Goal: Task Accomplishment & Management: Complete application form

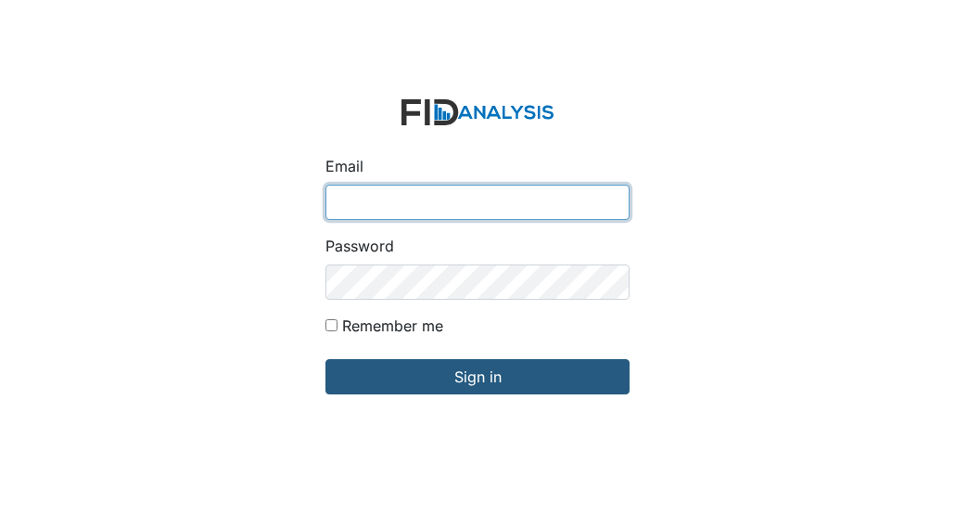
type input "Jbryant@lifeincorporated.com"
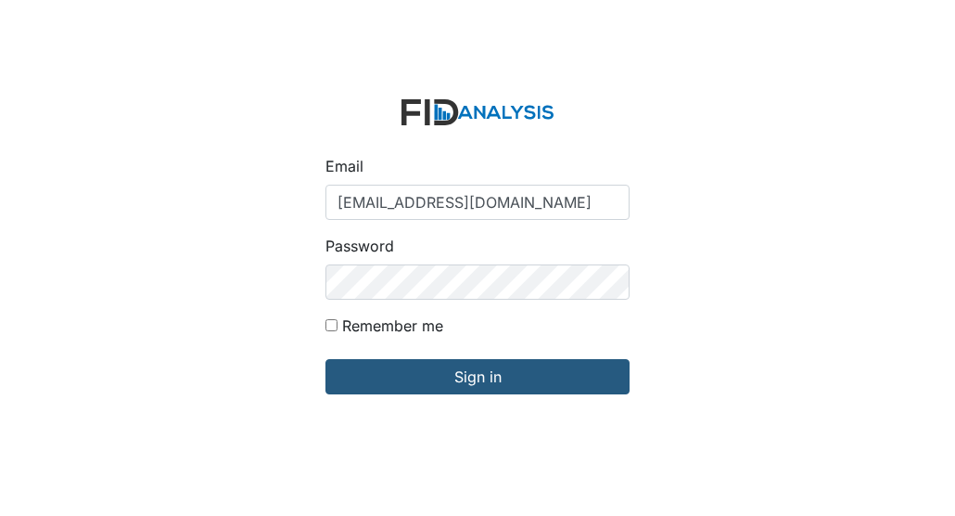
click at [377, 220] on input "Jbryant@lifeincorporated.com" at bounding box center [478, 202] width 304 height 35
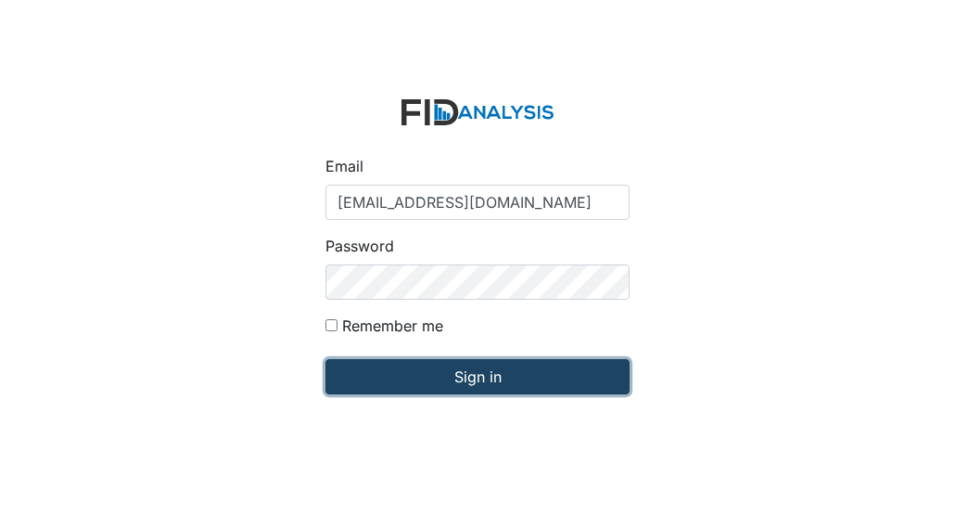
click at [479, 386] on input "Sign in" at bounding box center [478, 376] width 304 height 35
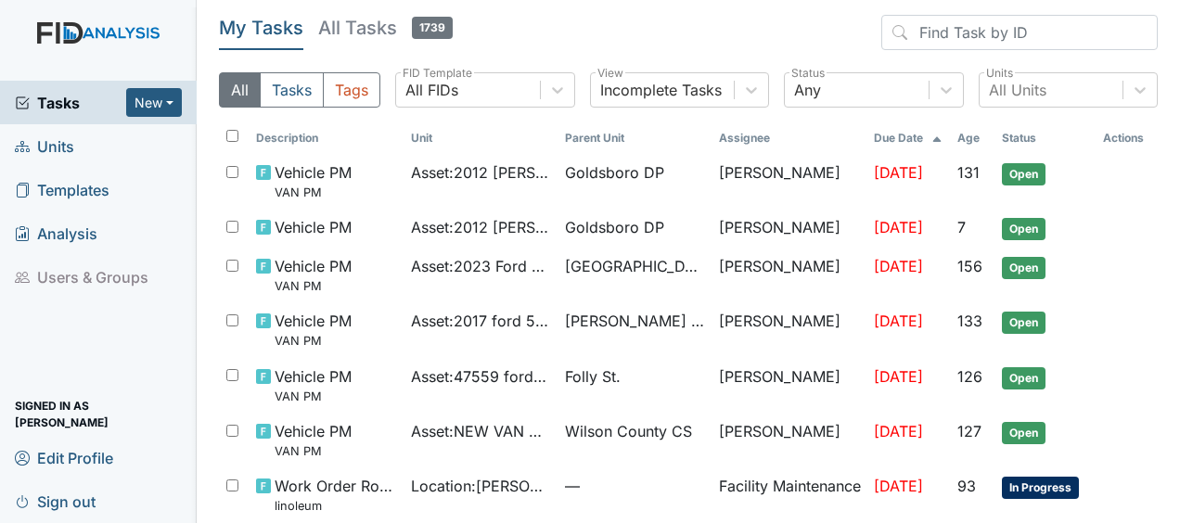
click at [103, 147] on link "Units" at bounding box center [98, 146] width 197 height 44
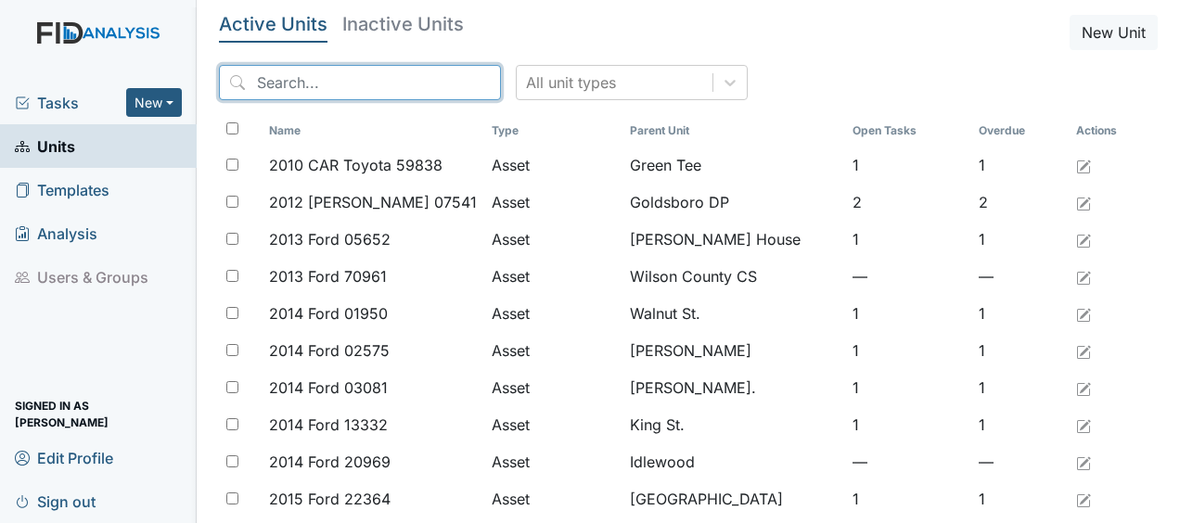
click at [301, 86] on input "search" at bounding box center [360, 82] width 282 height 35
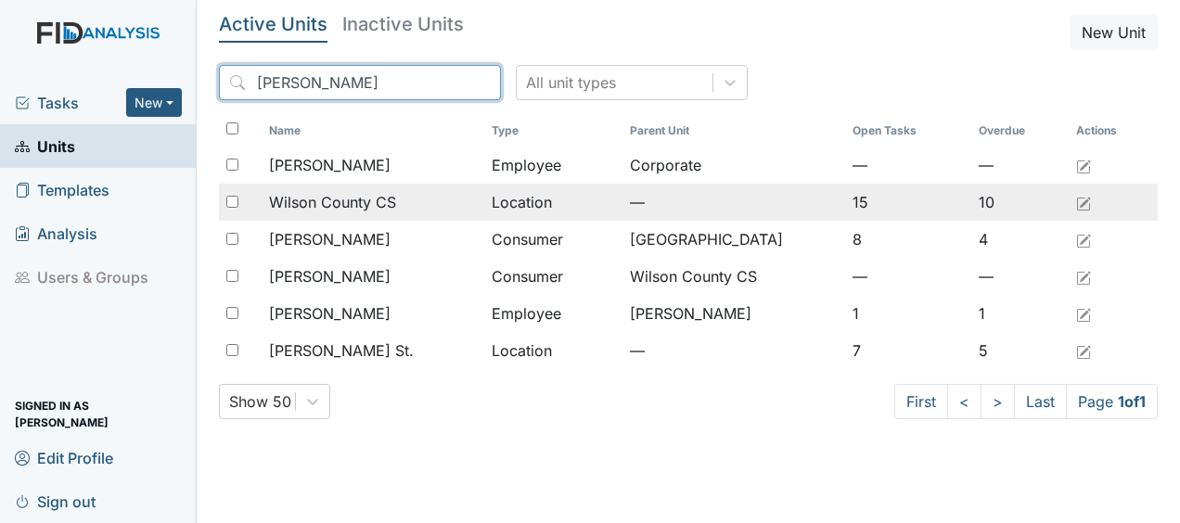
type input "wilson"
click at [371, 205] on span "Wilson County CS" at bounding box center [332, 202] width 127 height 22
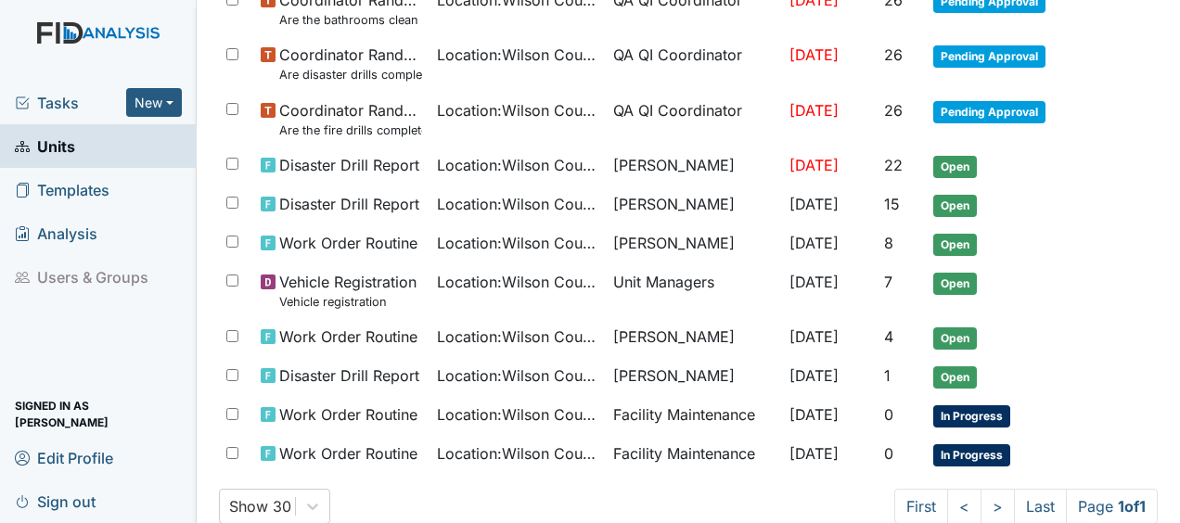
scroll to position [596, 0]
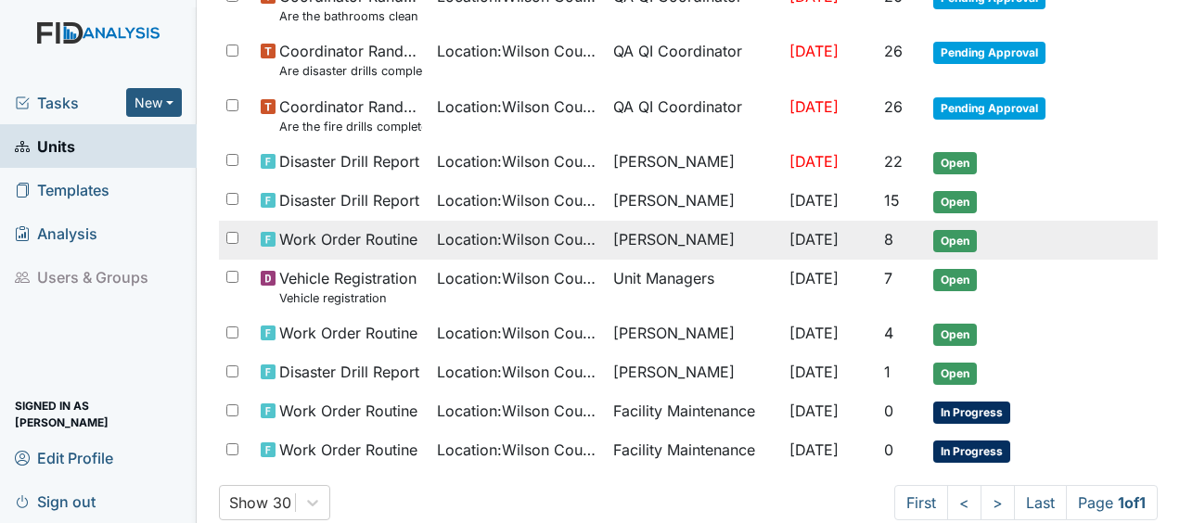
click at [408, 241] on span "Work Order Routine" at bounding box center [348, 239] width 138 height 22
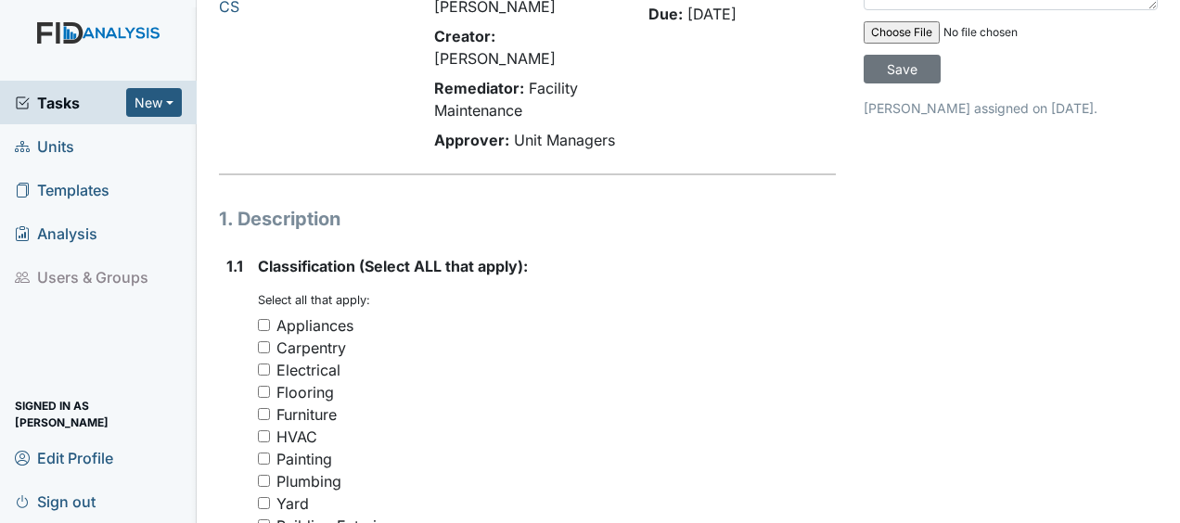
scroll to position [108, 0]
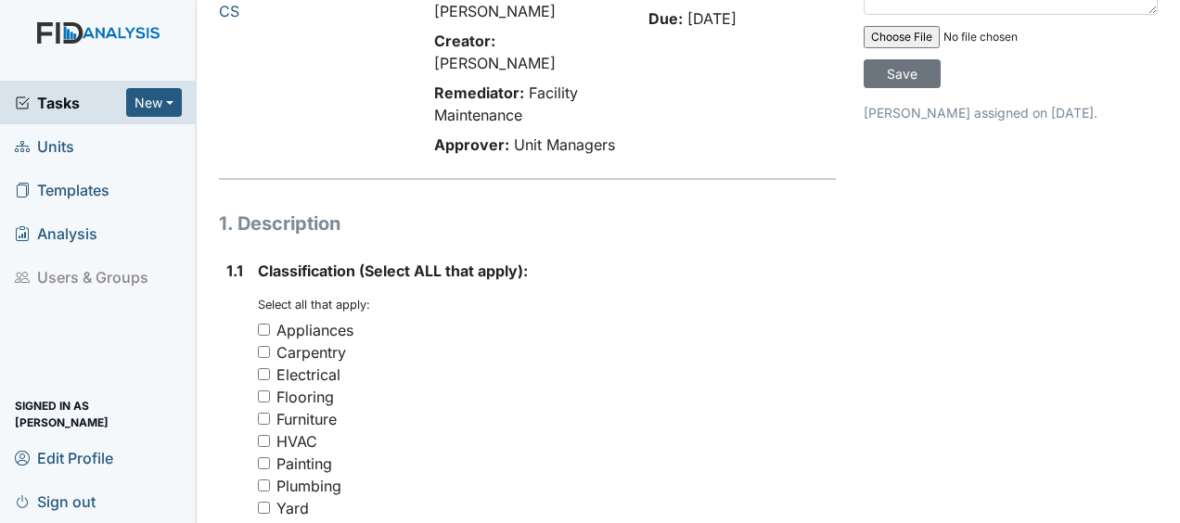
click at [284, 364] on div "Electrical" at bounding box center [308, 375] width 64 height 22
click at [270, 368] on input "Electrical" at bounding box center [264, 374] width 12 height 12
checkbox input "true"
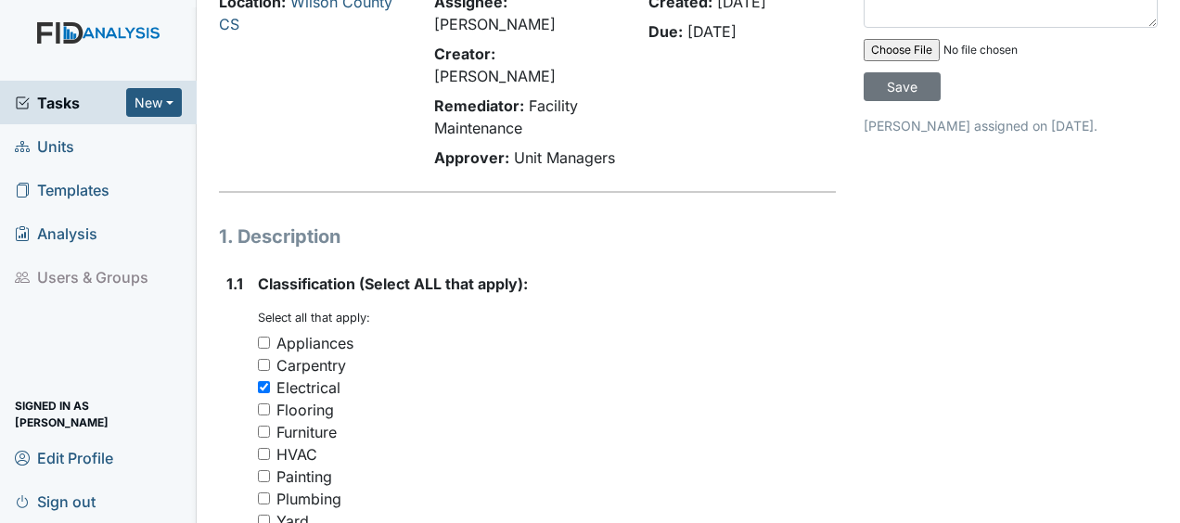
scroll to position [0, 0]
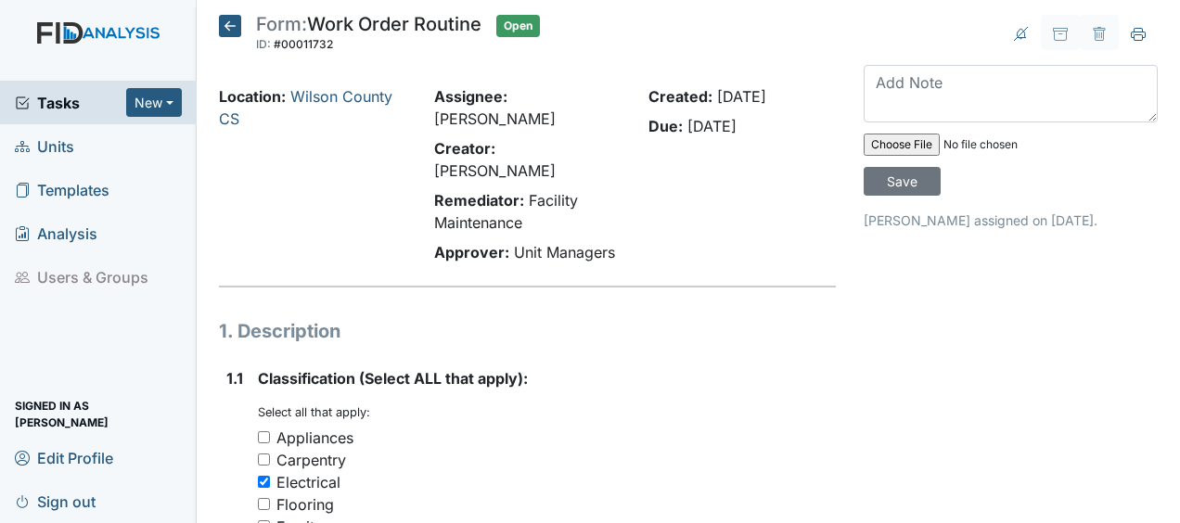
click at [230, 20] on icon at bounding box center [230, 26] width 22 height 22
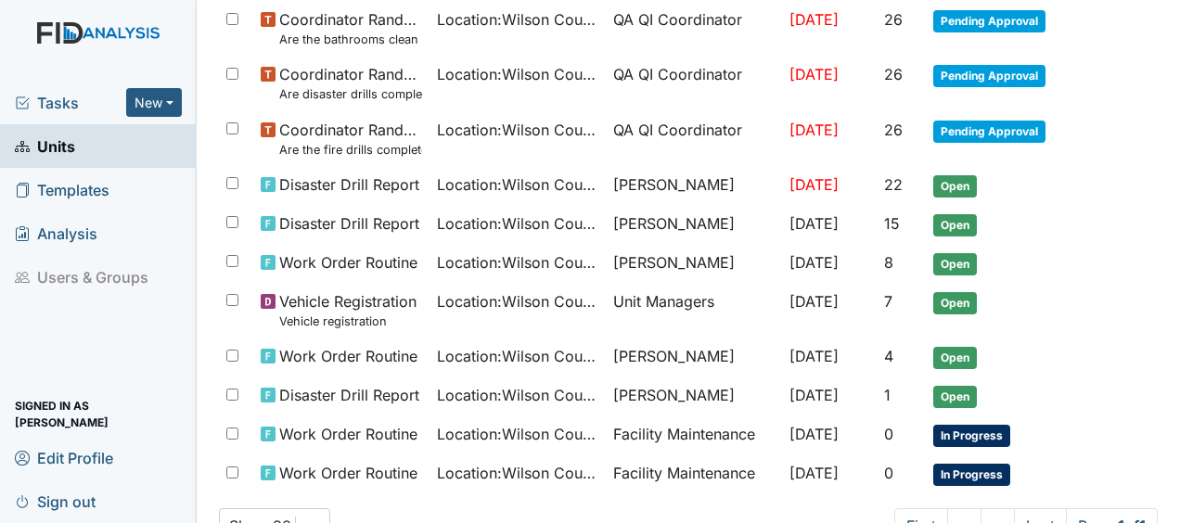
scroll to position [632, 0]
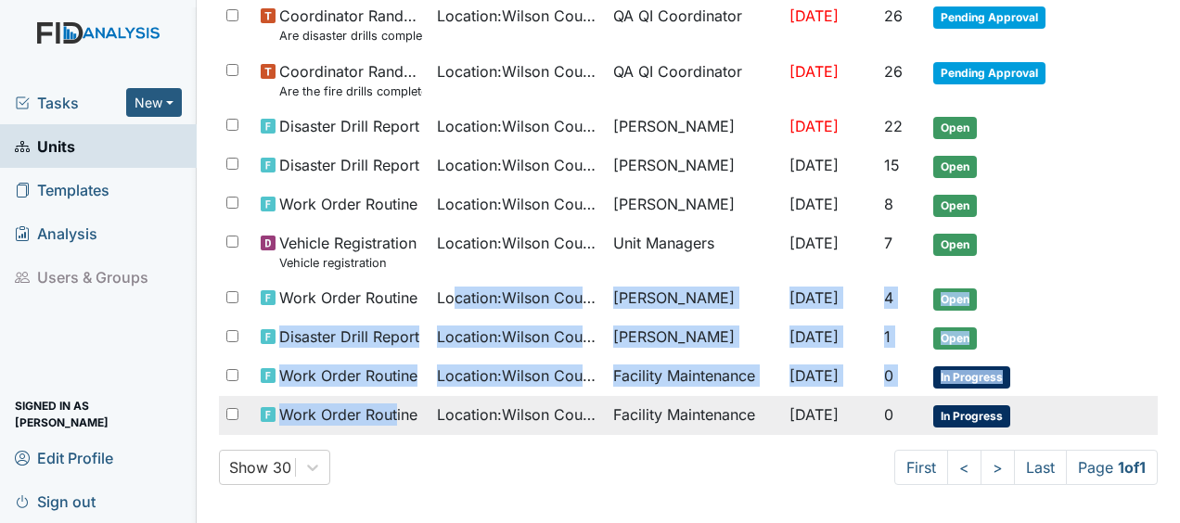
drag, startPoint x: 445, startPoint y: 311, endPoint x: 393, endPoint y: 410, distance: 112.0
click at [393, 410] on tbody "Vehicle PM VAN PM Asset : NEW VAN ADD DETAILS James Bryant Jul 7, 2025 127 Open…" at bounding box center [688, 24] width 939 height 822
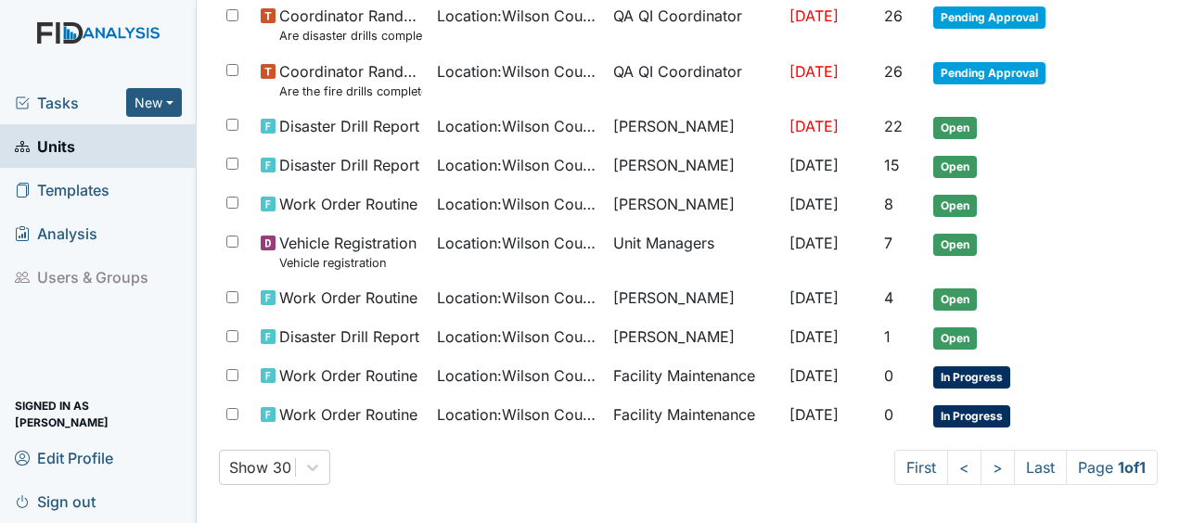
drag, startPoint x: 393, startPoint y: 410, endPoint x: 480, endPoint y: 451, distance: 96.3
click at [480, 451] on div "Show 30 First < > Last Page 1 of 1" at bounding box center [688, 467] width 939 height 35
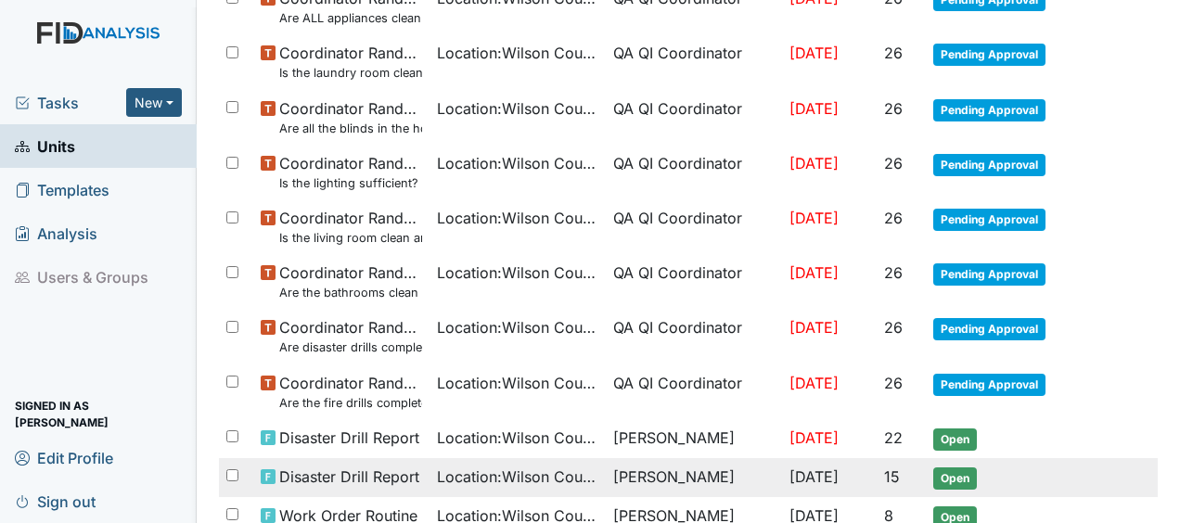
scroll to position [0, 0]
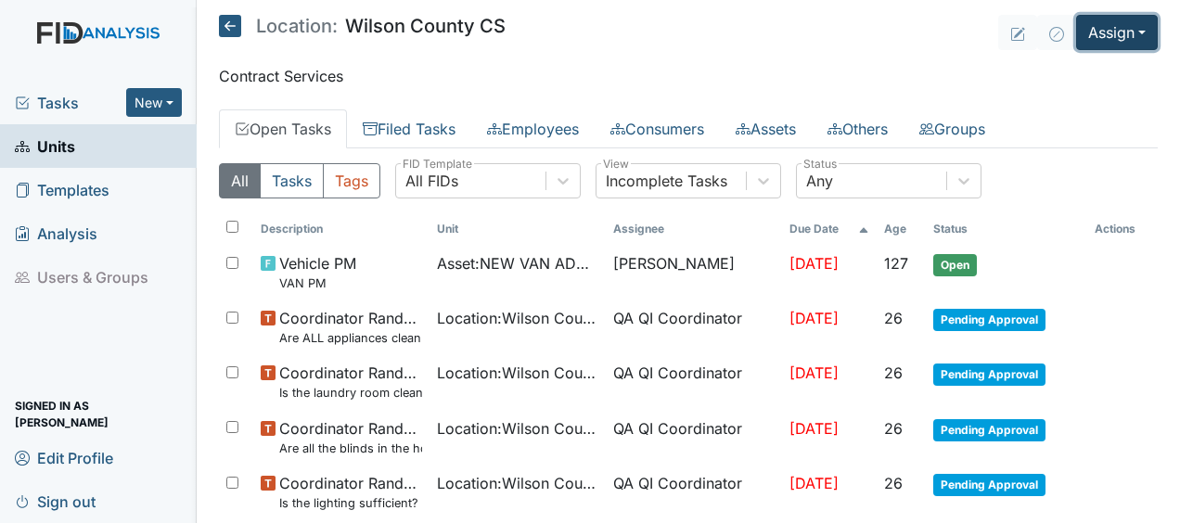
click at [1109, 35] on button "Assign" at bounding box center [1117, 32] width 82 height 35
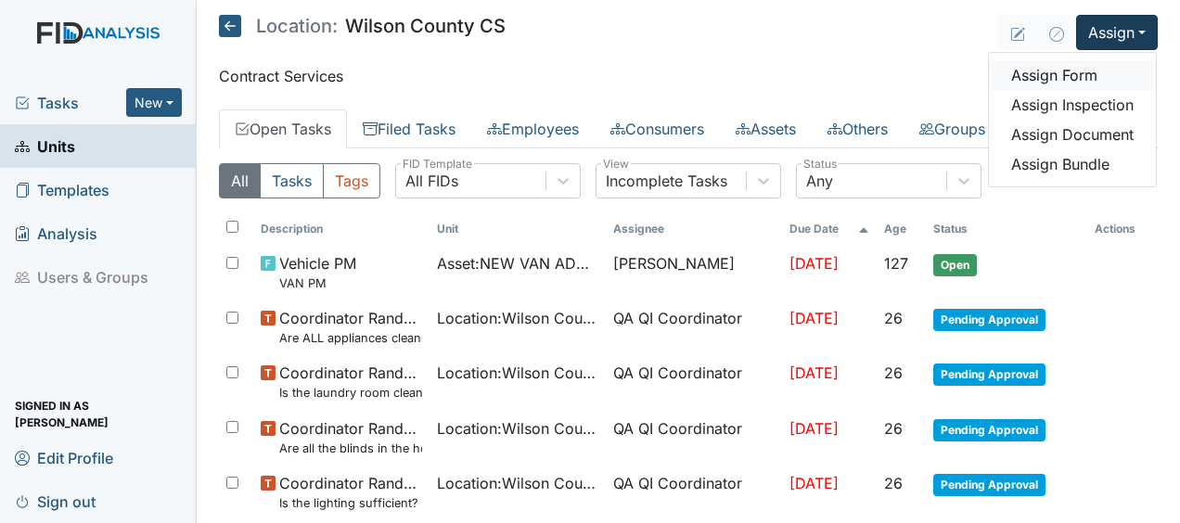
click at [1028, 75] on link "Assign Form" at bounding box center [1072, 75] width 167 height 30
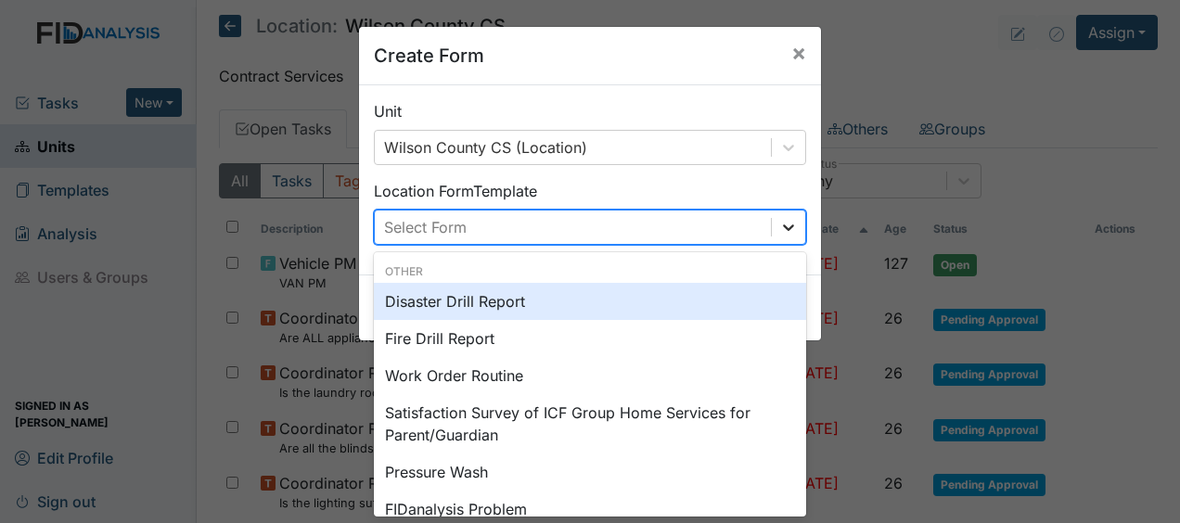
click at [779, 227] on icon at bounding box center [788, 227] width 19 height 19
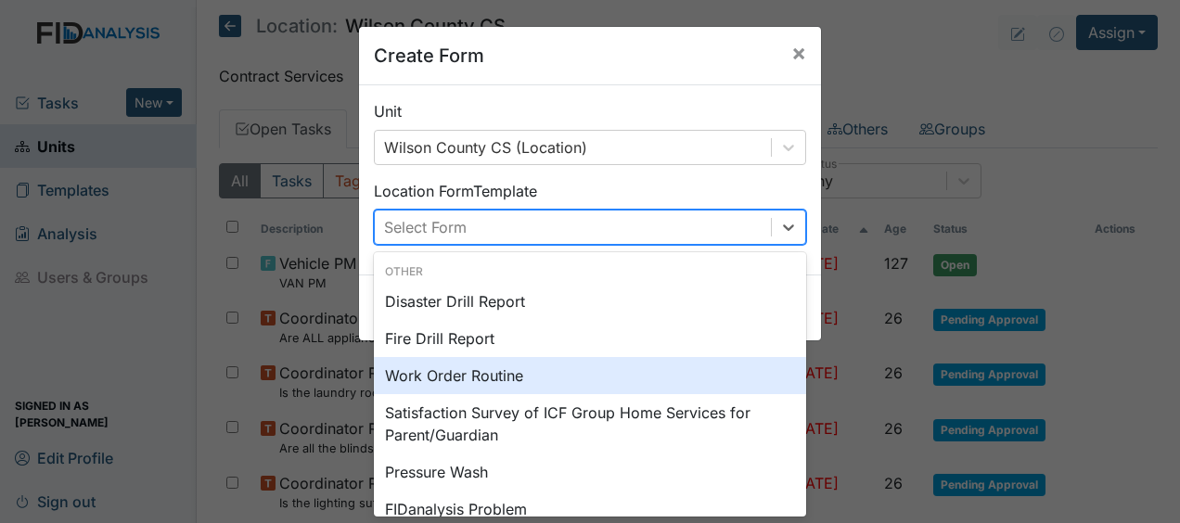
click at [532, 380] on div "Work Order Routine" at bounding box center [590, 375] width 432 height 37
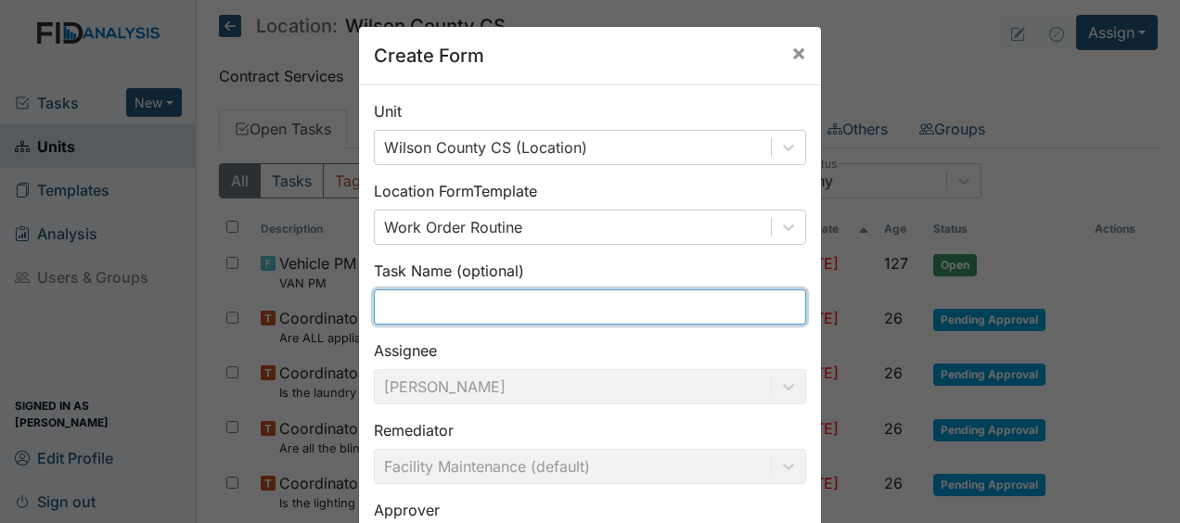
click at [416, 310] on input "text" at bounding box center [590, 306] width 432 height 35
type input "t"
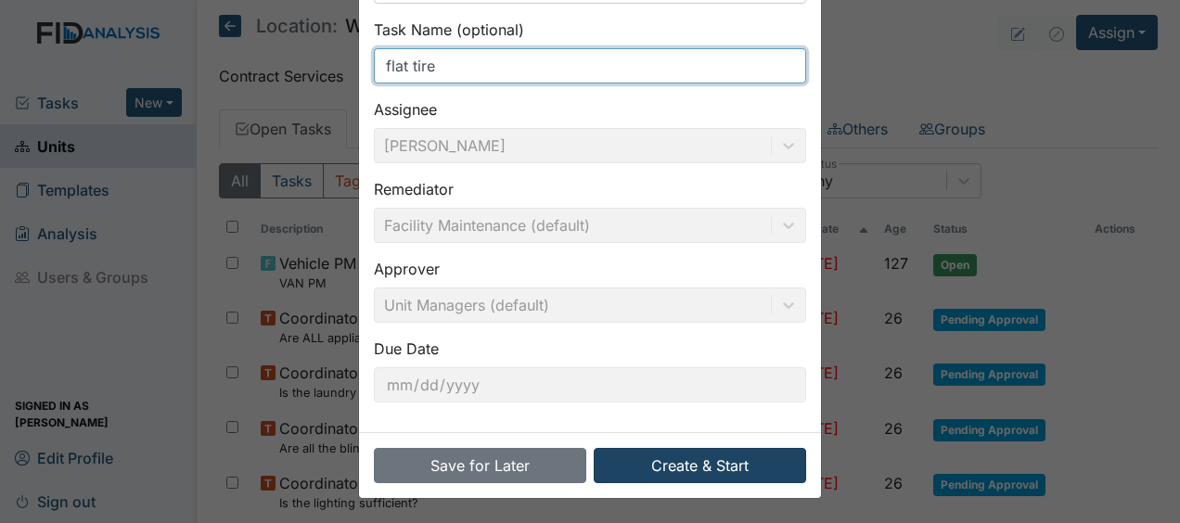
type input "flat tire"
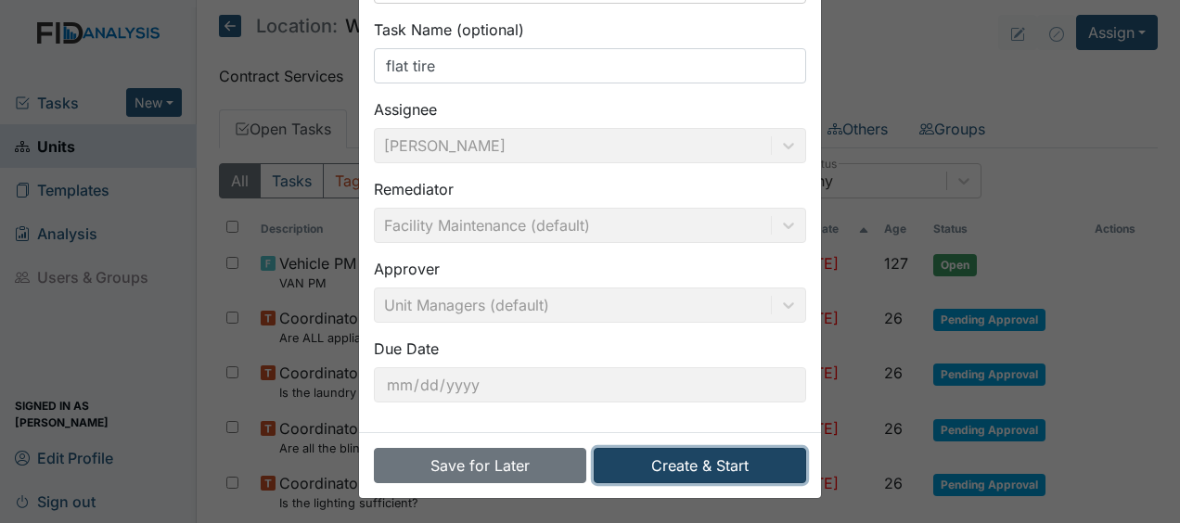
click at [683, 460] on button "Create & Start" at bounding box center [700, 465] width 212 height 35
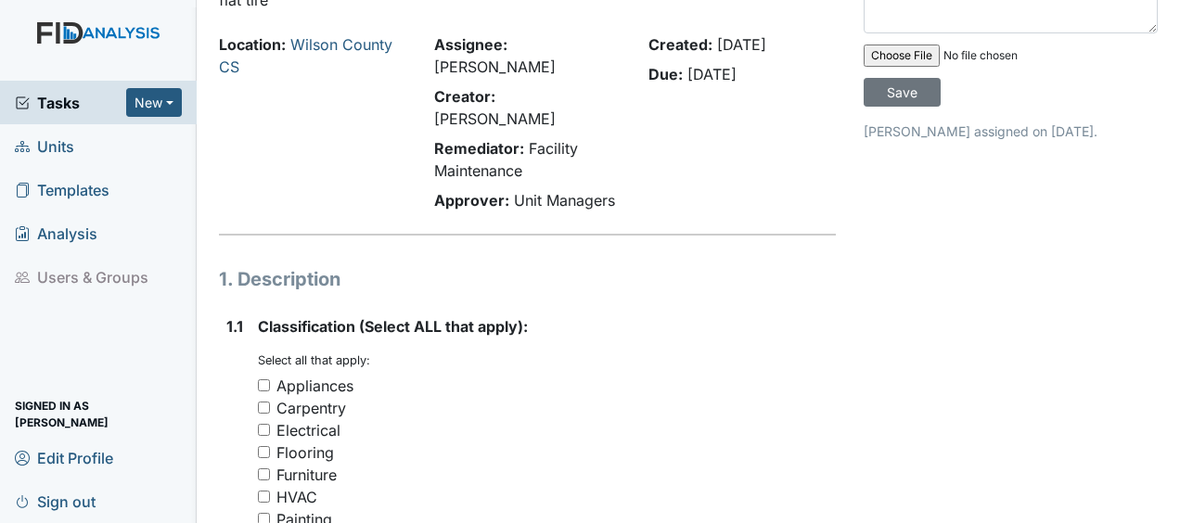
scroll to position [102, 0]
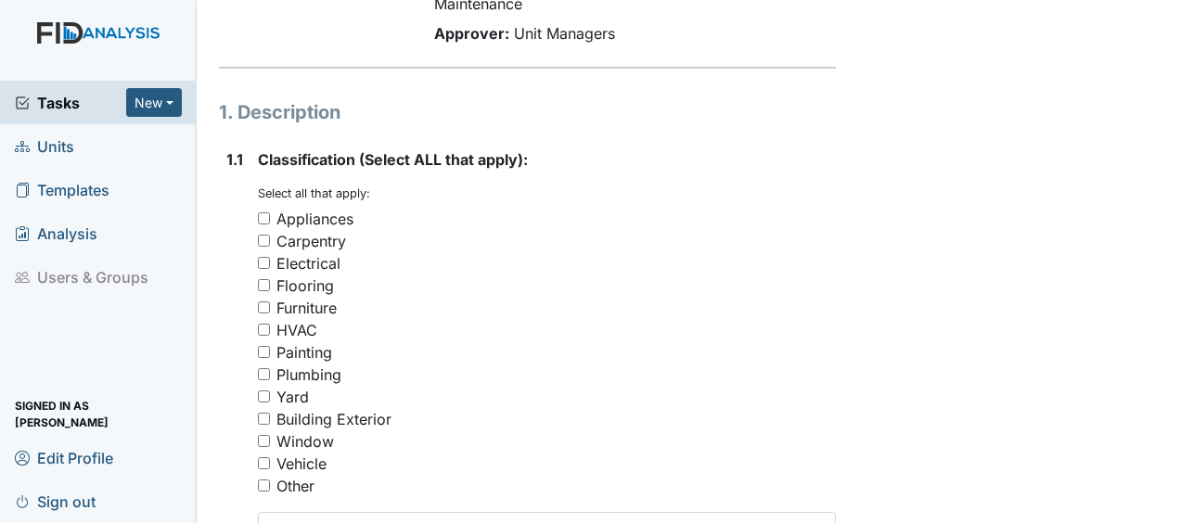
scroll to position [257, 0]
click at [262, 456] on input "Vehicle" at bounding box center [264, 462] width 12 height 12
checkbox input "true"
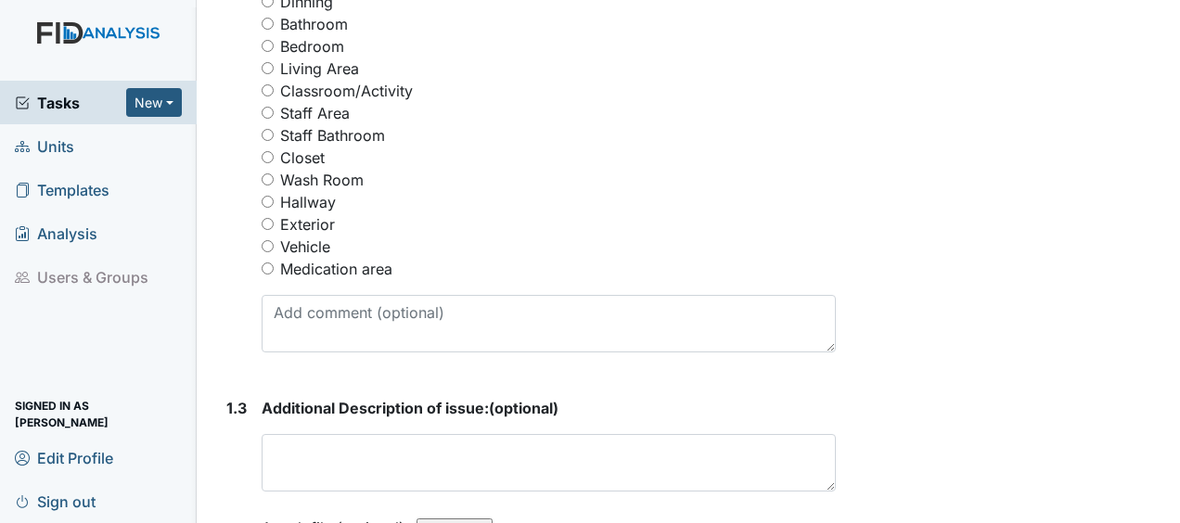
scroll to position [955, 0]
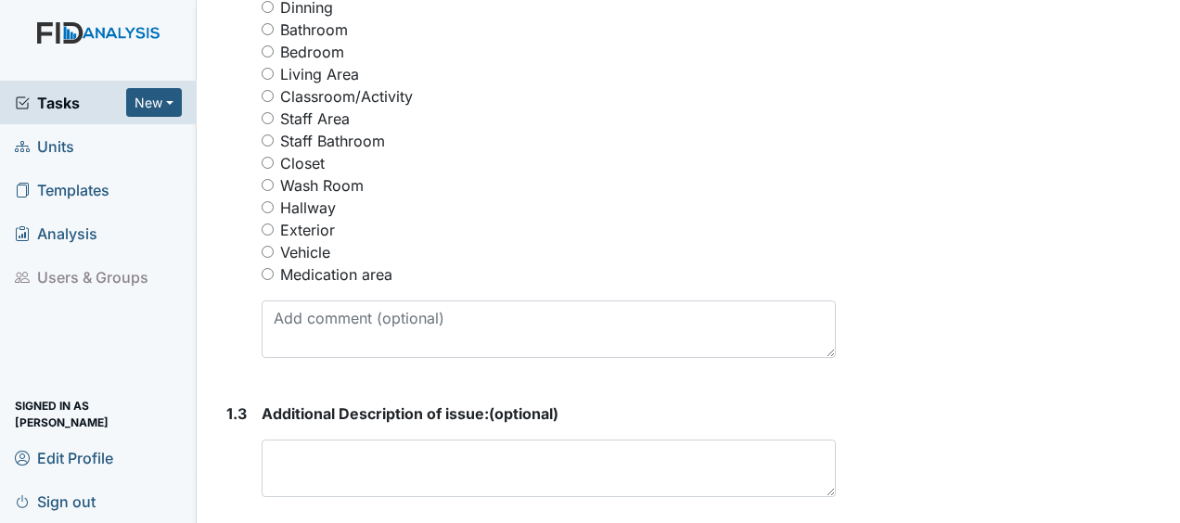
click at [265, 246] on input "Vehicle" at bounding box center [268, 252] width 12 height 12
radio input "true"
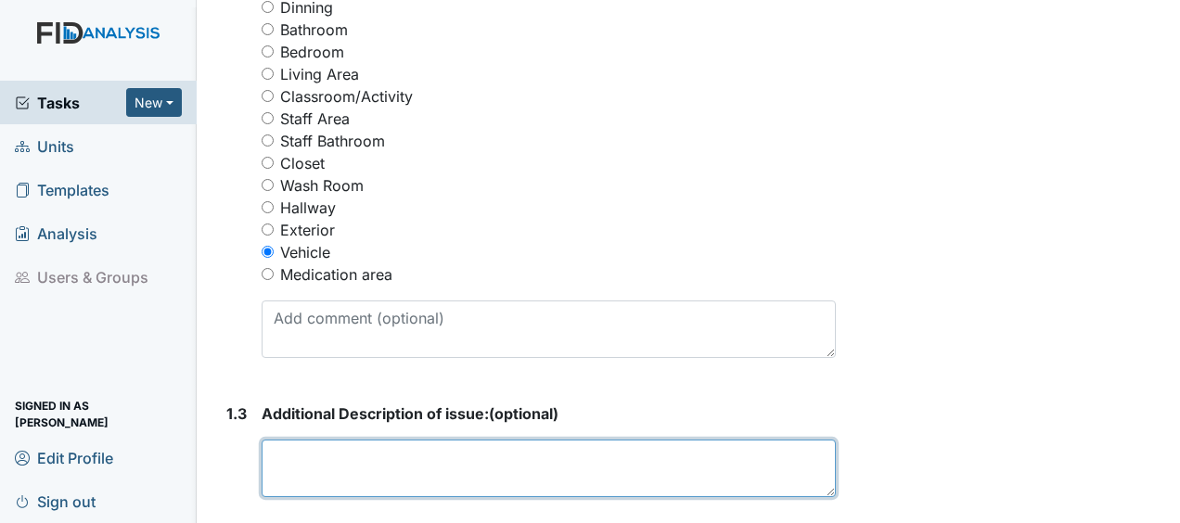
click at [293, 440] on textarea at bounding box center [549, 469] width 574 height 58
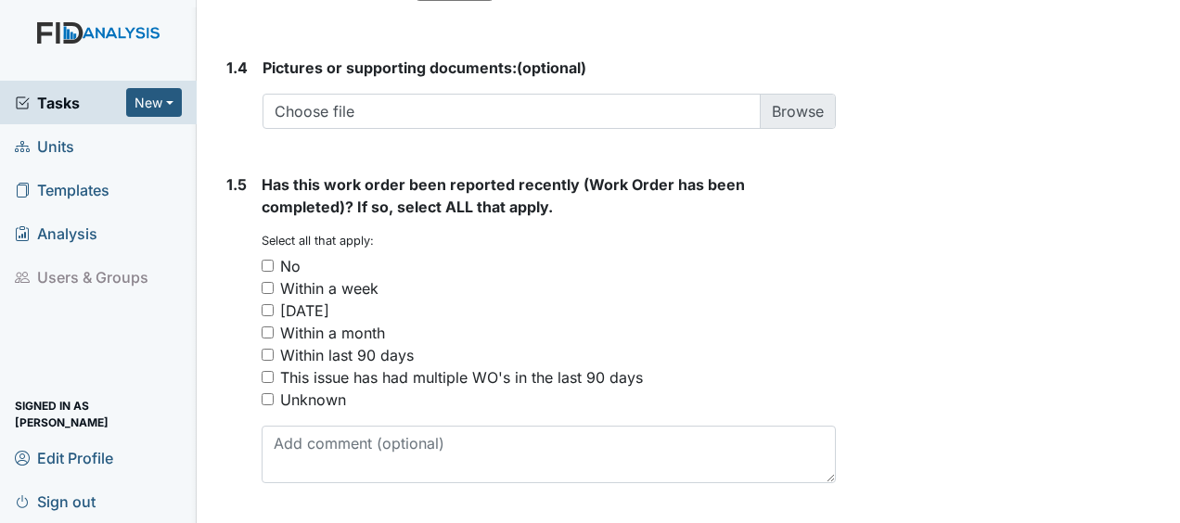
scroll to position [1506, 0]
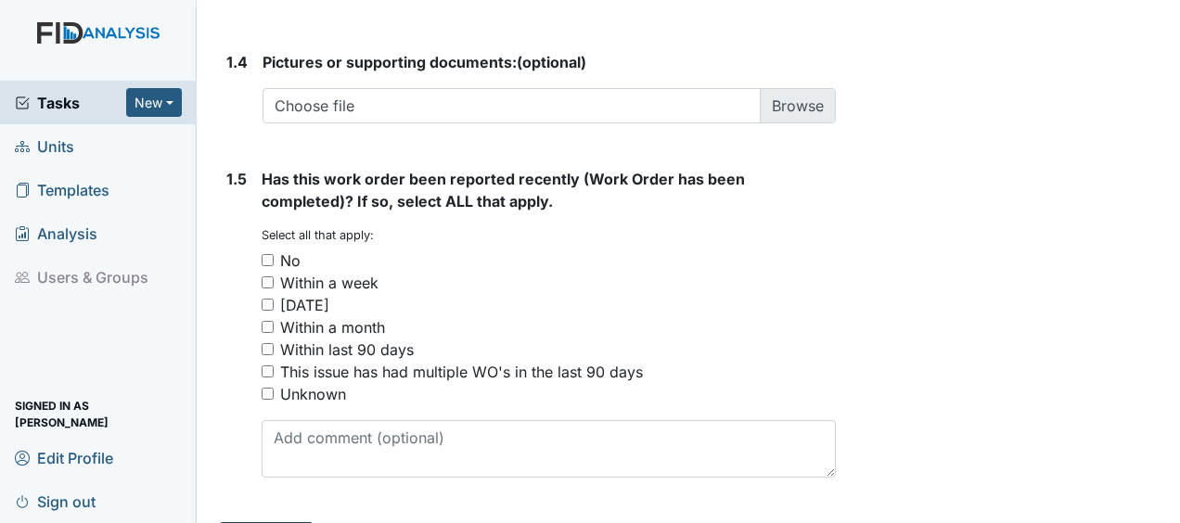
type textarea "flat tire"
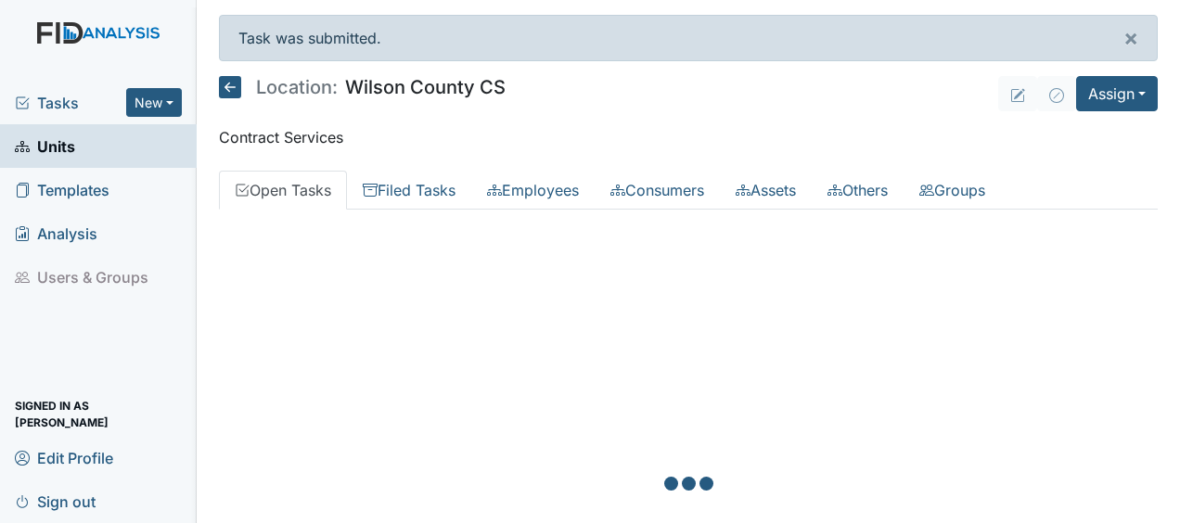
click at [764, 395] on div at bounding box center [688, 485] width 939 height 523
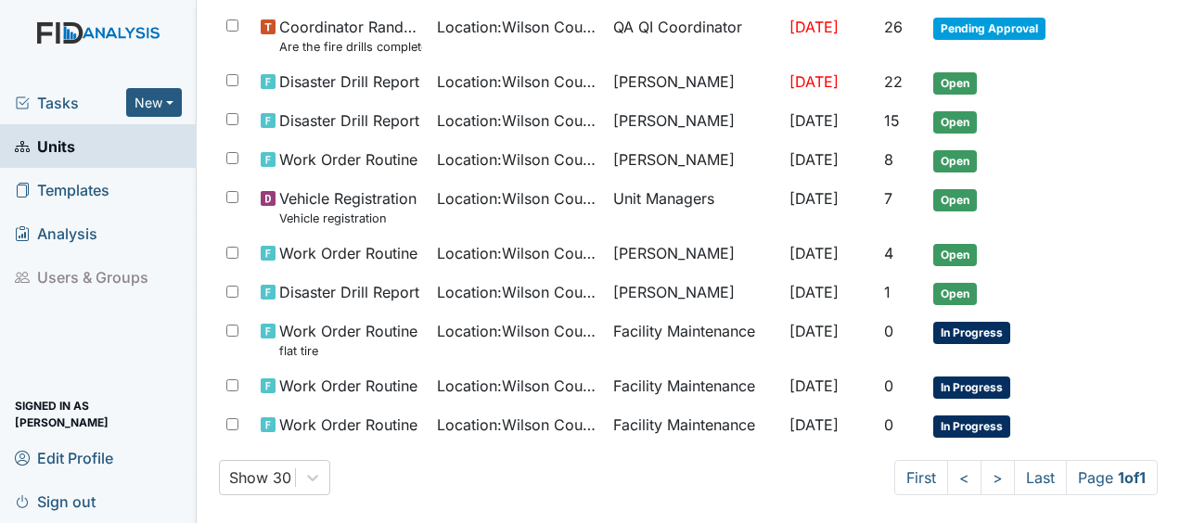
scroll to position [748, 0]
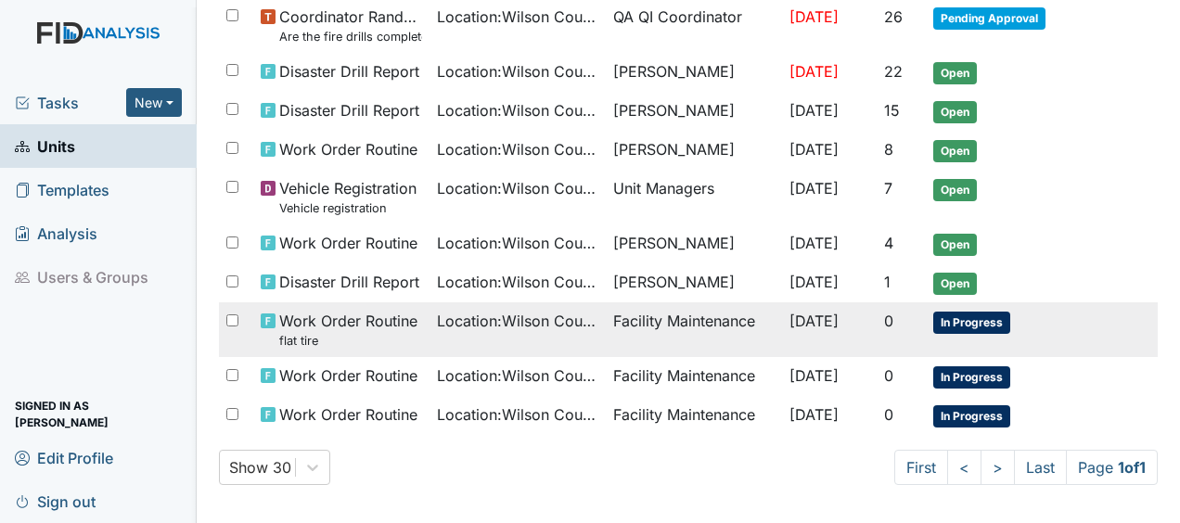
click at [632, 322] on td "Facility Maintenance" at bounding box center [694, 329] width 176 height 55
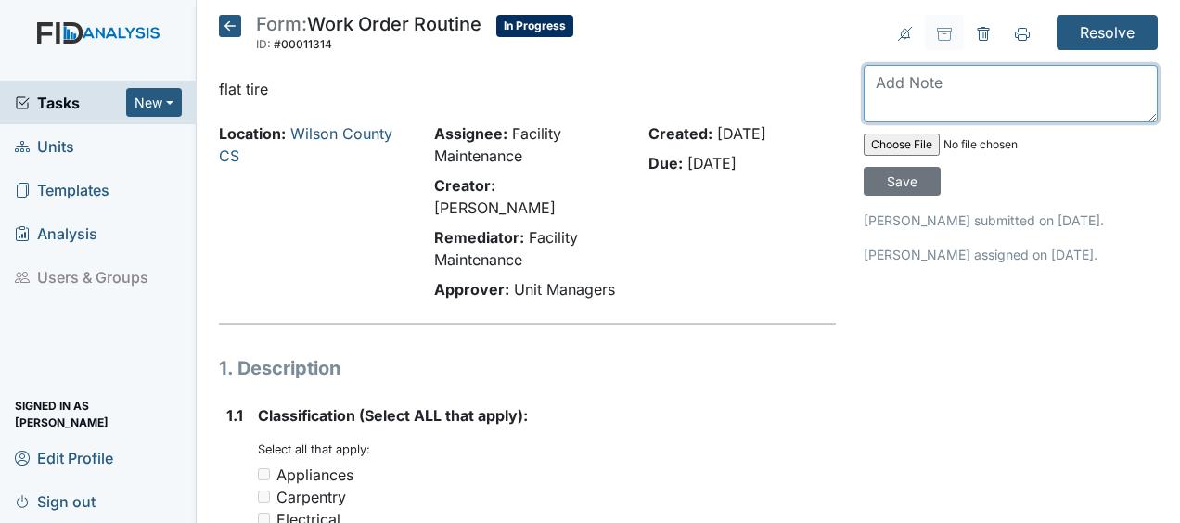
click at [874, 88] on textarea at bounding box center [1011, 94] width 294 height 58
type textarea "replaced flat tire slit on inside of tire JB"
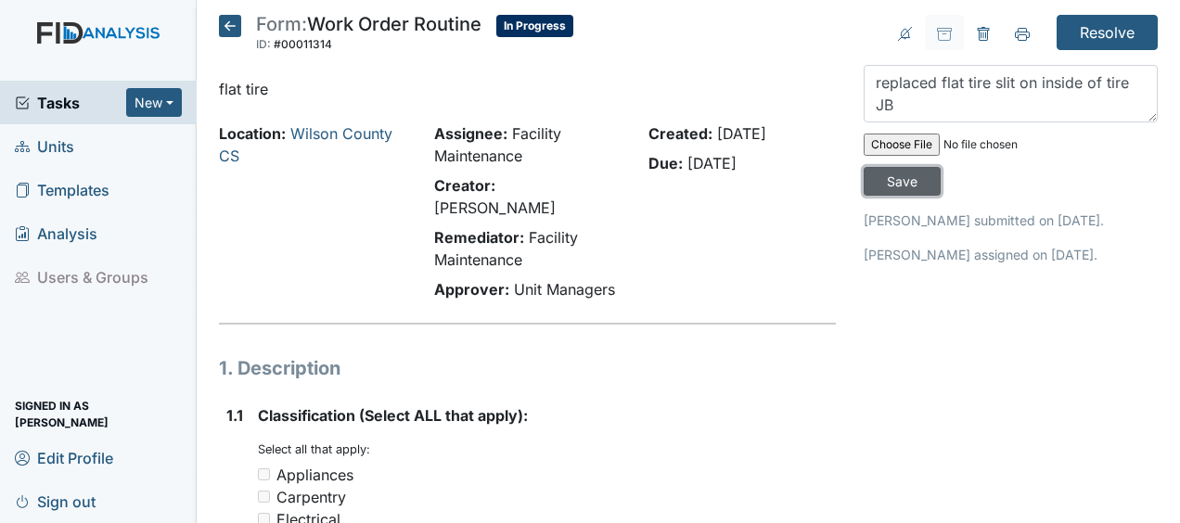
click at [905, 178] on input "Save" at bounding box center [902, 181] width 77 height 29
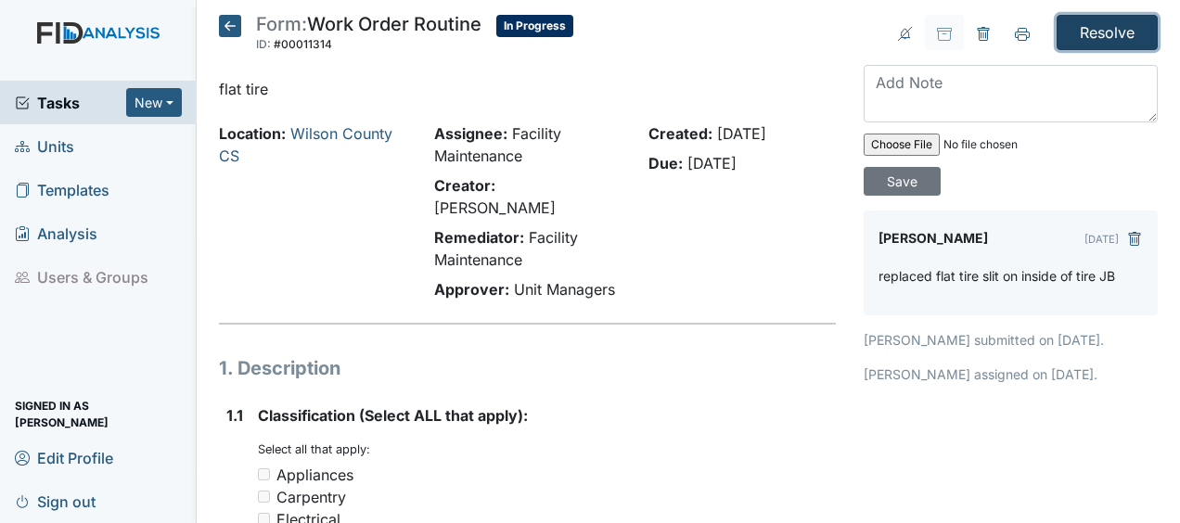
click at [1101, 33] on input "Resolve" at bounding box center [1107, 32] width 101 height 35
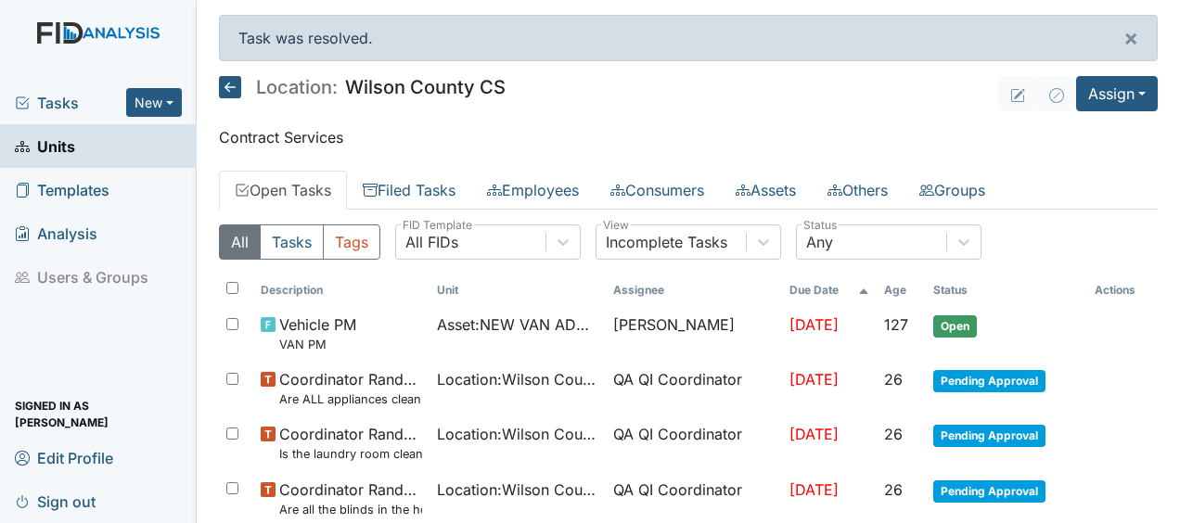
click at [232, 93] on icon at bounding box center [230, 87] width 22 height 22
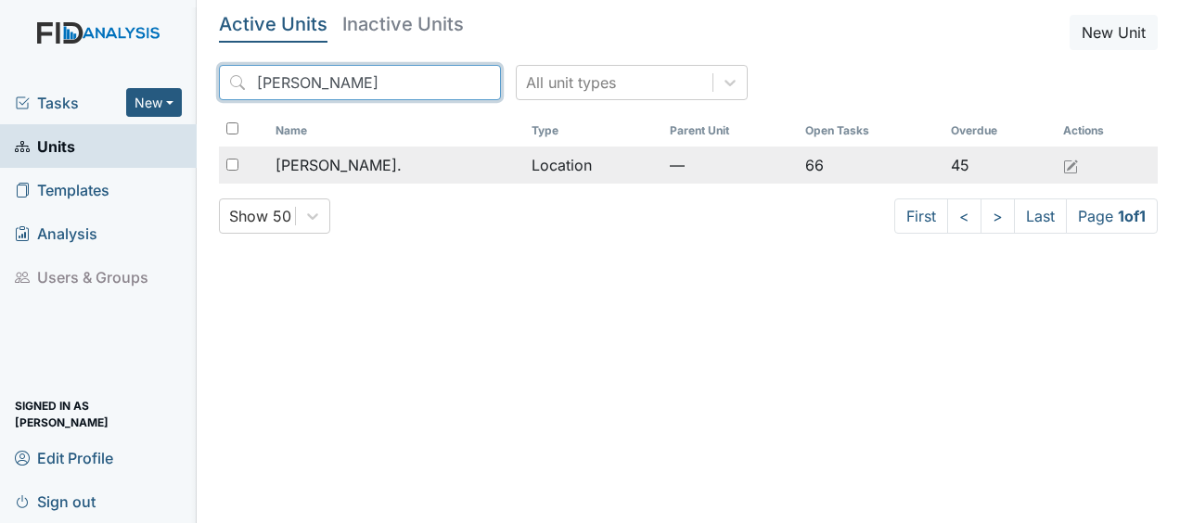
type input "william"
click at [348, 161] on span "William St." at bounding box center [338, 165] width 126 height 22
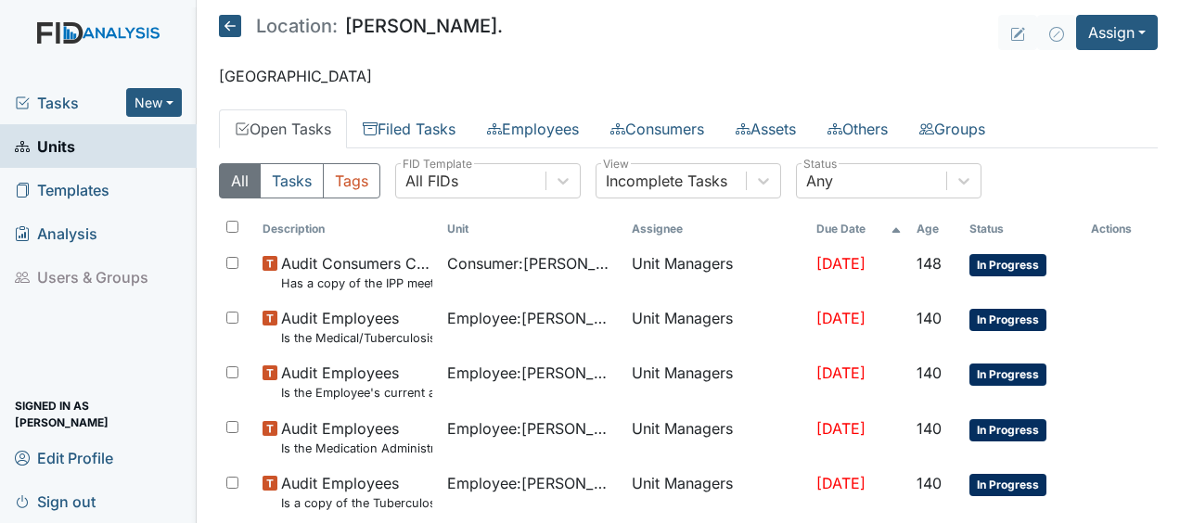
click at [348, 163] on button "Tags" at bounding box center [352, 180] width 58 height 35
